Goal: Communication & Community: Participate in discussion

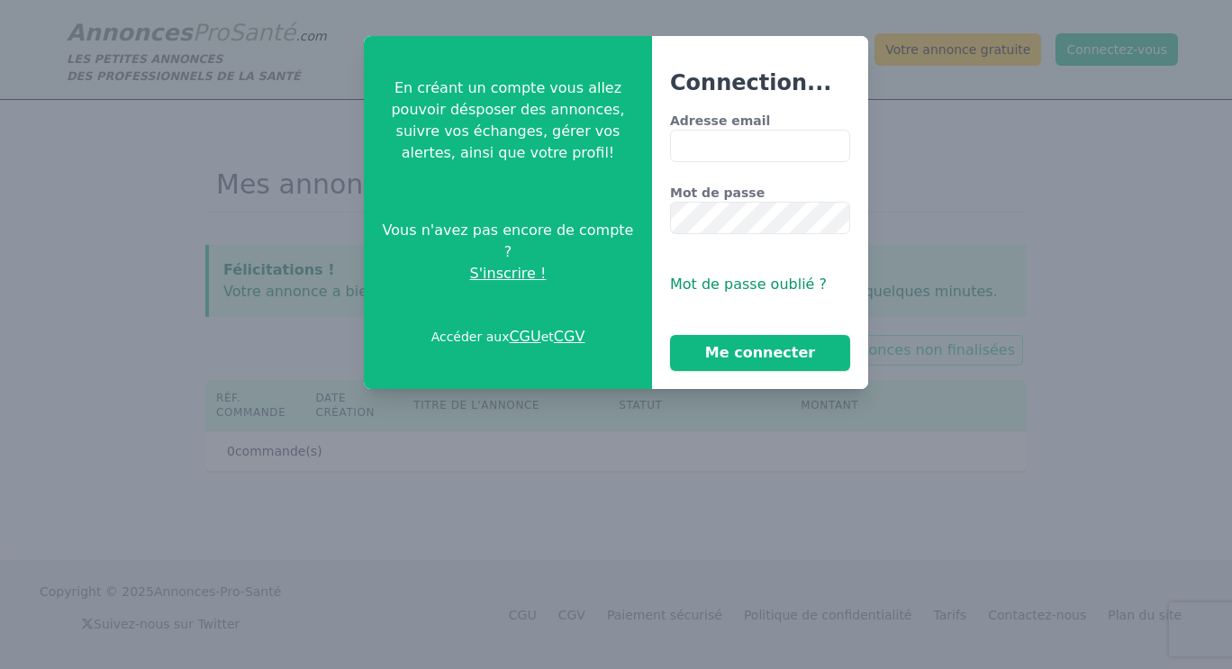
type input "**********"
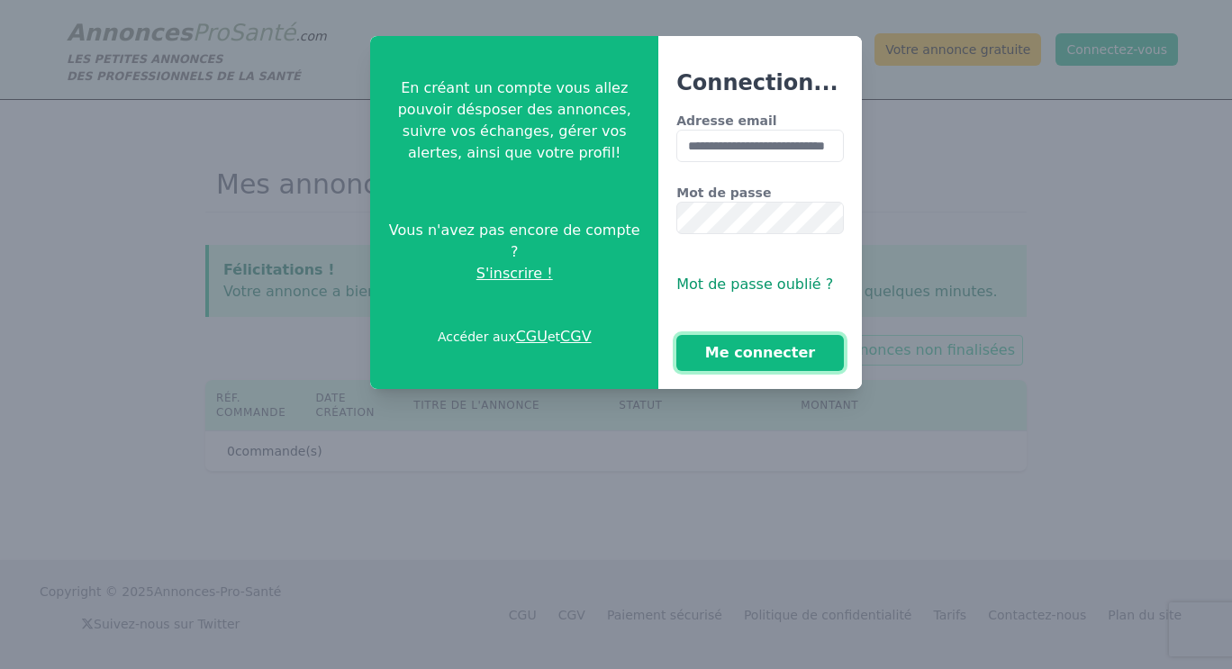
click at [729, 353] on button "Me connecter" at bounding box center [760, 353] width 168 height 36
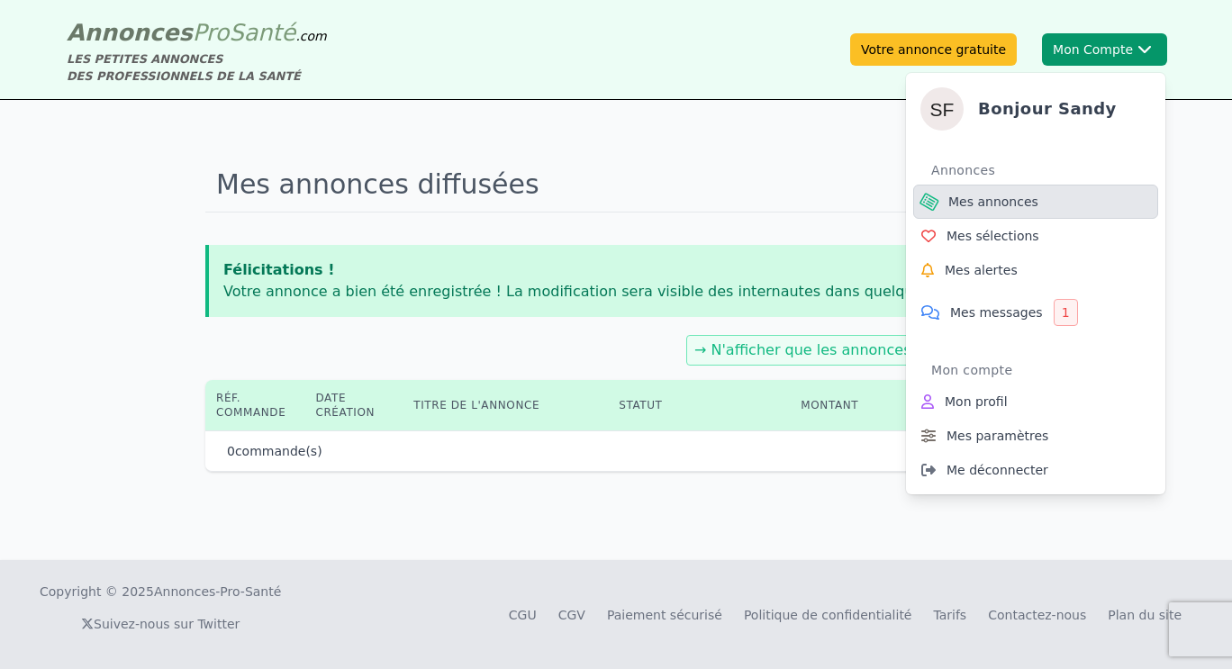
click at [966, 197] on span "Mes annonces" at bounding box center [993, 202] width 90 height 18
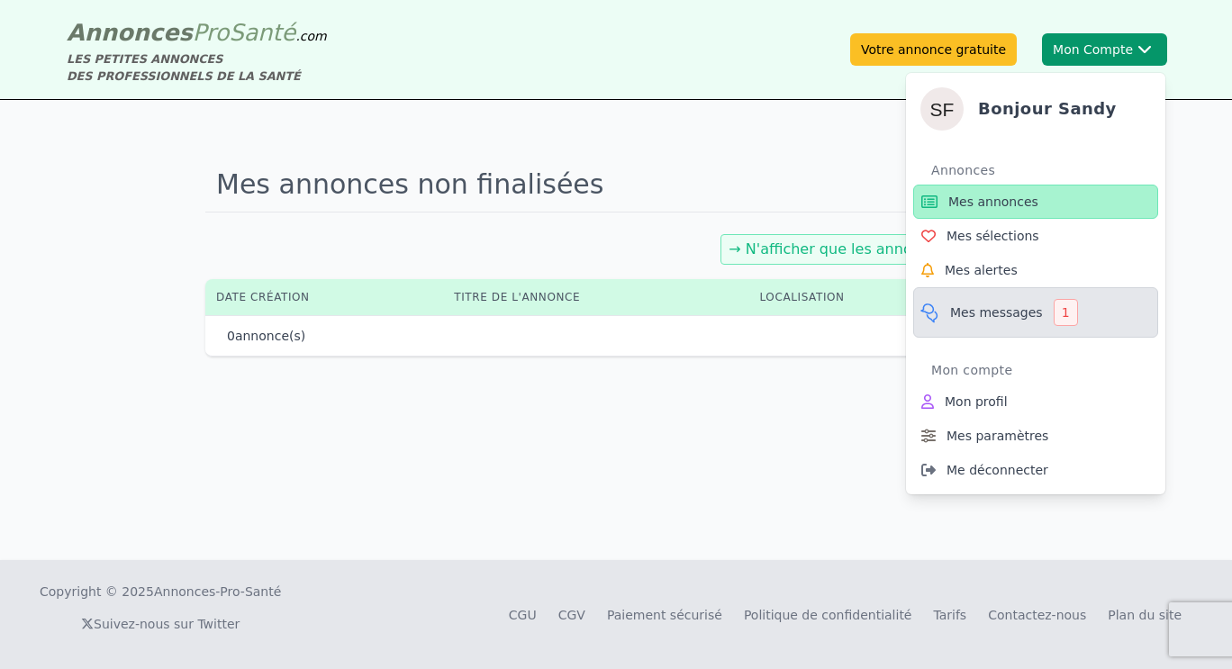
click at [991, 314] on span "Mes messages" at bounding box center [996, 312] width 93 height 18
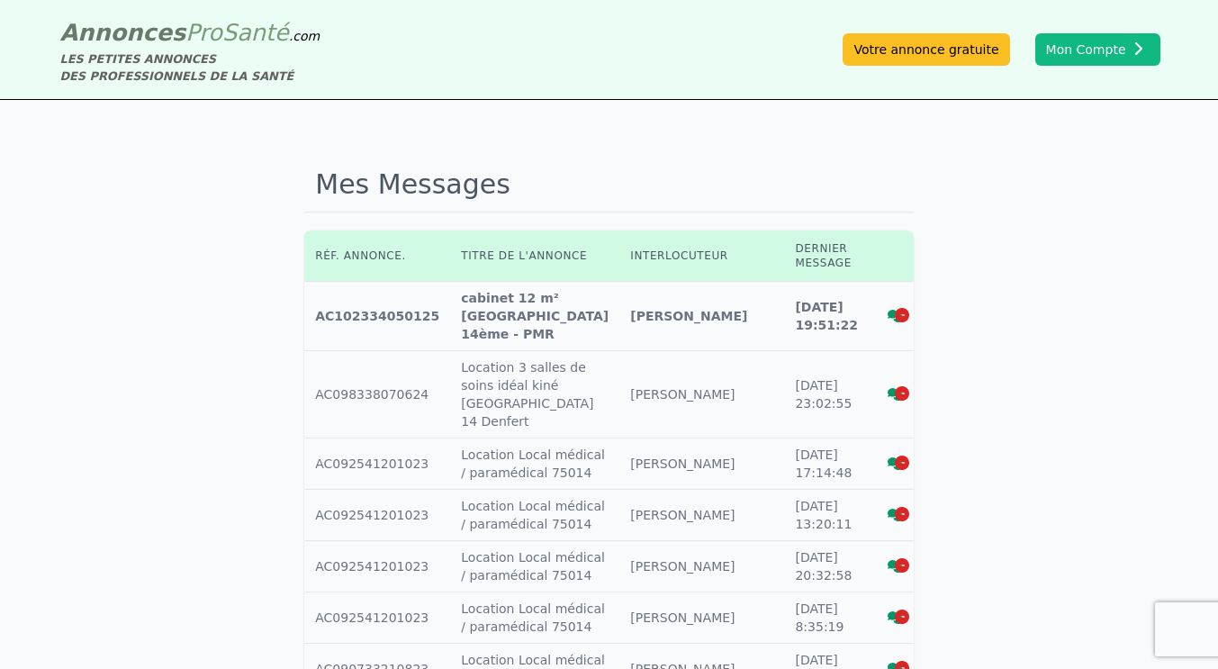
click at [454, 300] on td "Titre annonce : cabinet 12 m² Paris 14ème - PMR" at bounding box center [534, 316] width 169 height 69
click at [888, 310] on icon at bounding box center [896, 316] width 16 height 13
